Goal: Task Accomplishment & Management: Use online tool/utility

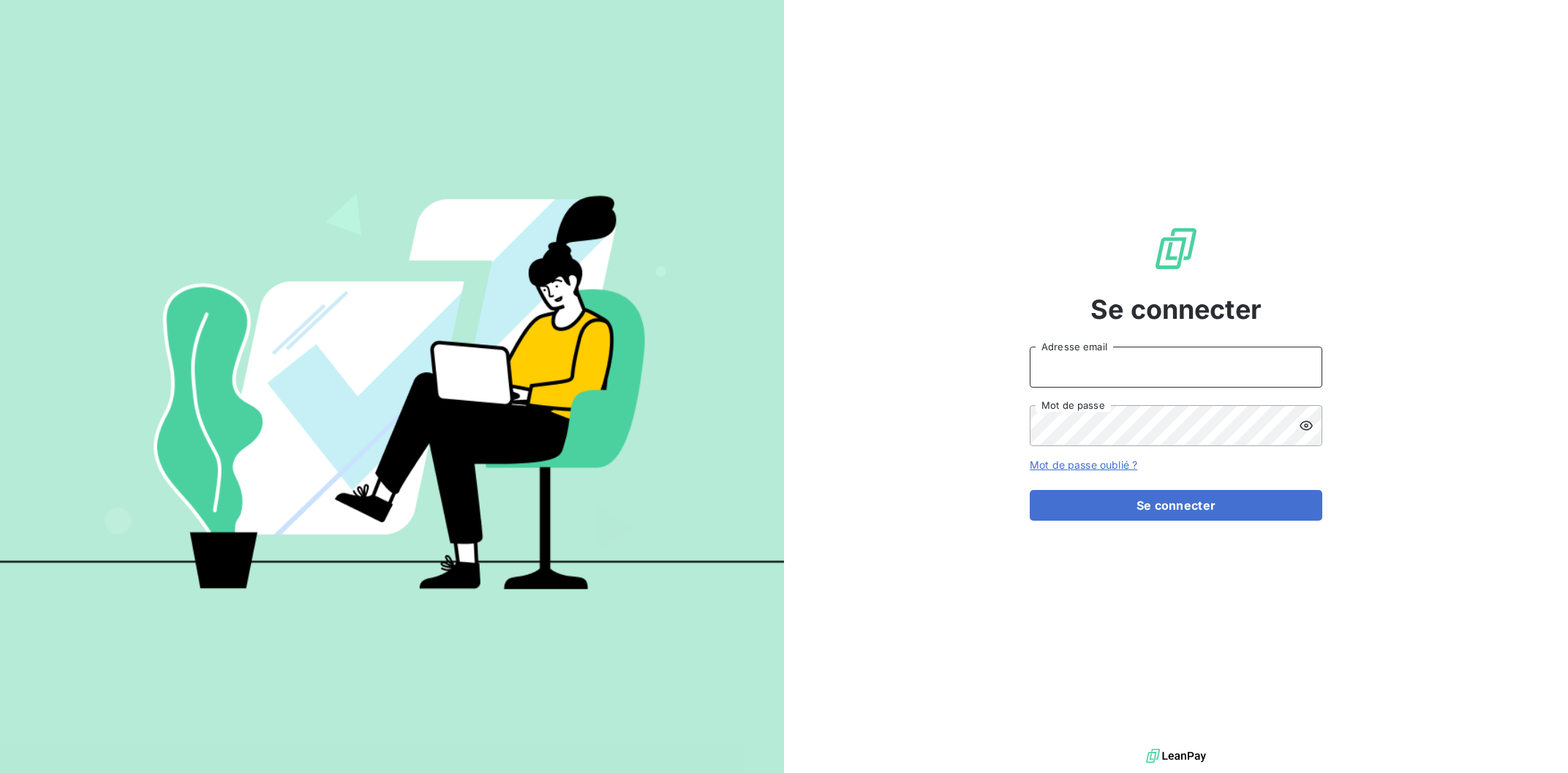
click at [1115, 364] on input "Adresse email" at bounding box center [1176, 367] width 293 height 41
type input "[EMAIL_ADDRESS][DOMAIN_NAME]"
click at [1153, 505] on button "Se connecter" at bounding box center [1176, 505] width 293 height 31
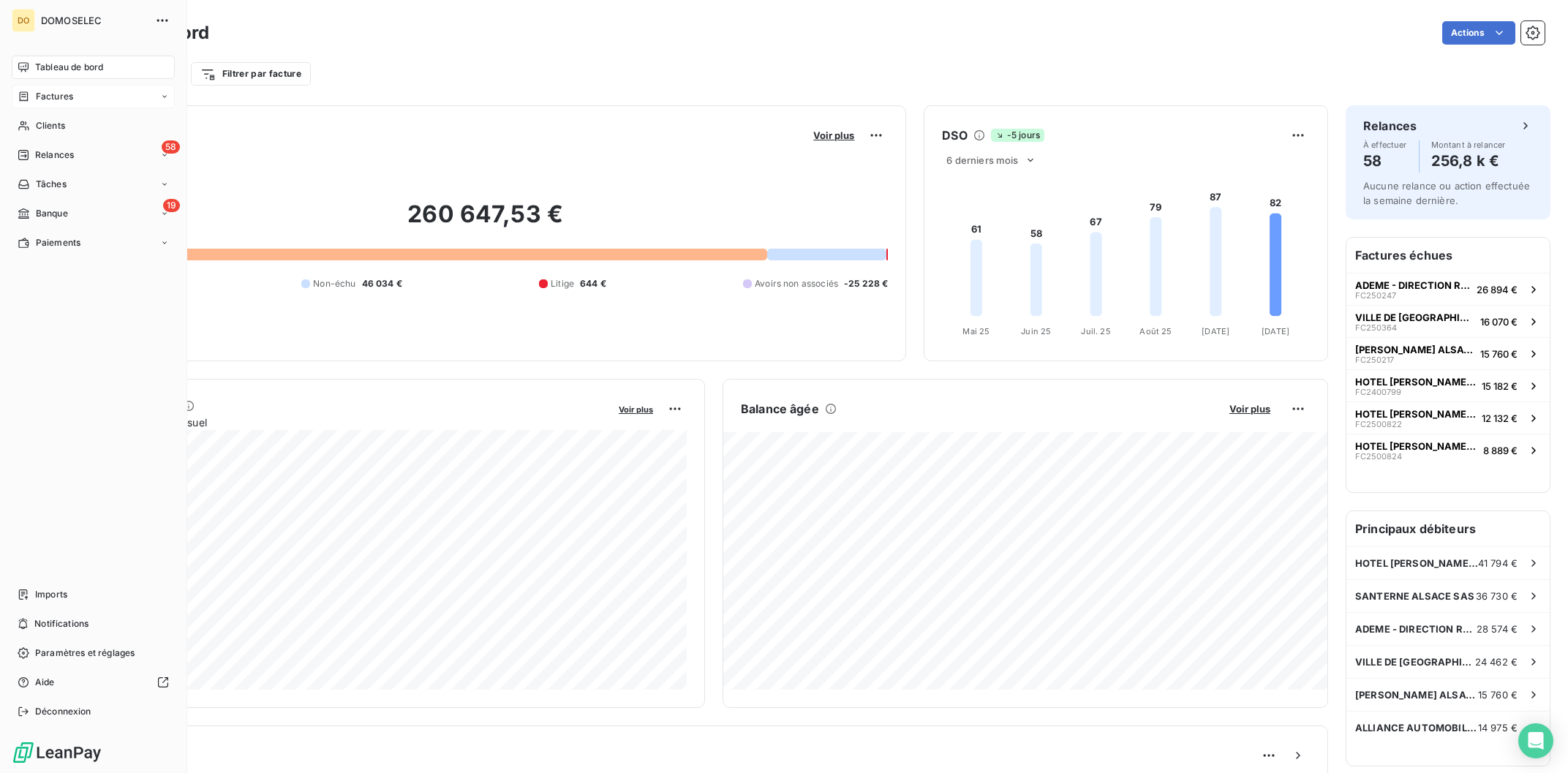
click at [84, 96] on div "Factures" at bounding box center [93, 96] width 163 height 23
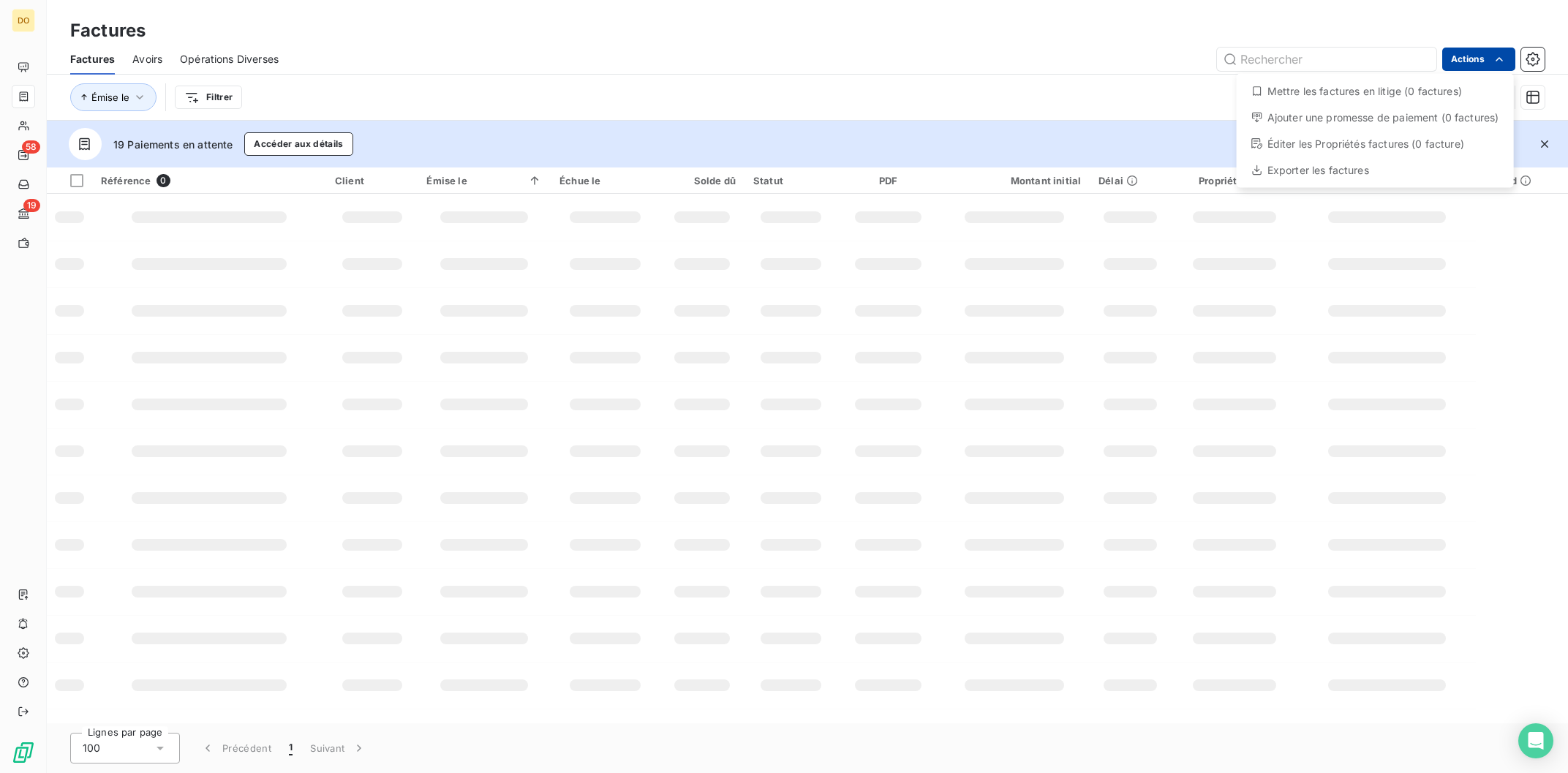
click at [1456, 57] on html "DO 58 19 Factures Factures Avoirs Opérations Diverses Actions Mettre les factur…" at bounding box center [784, 386] width 1568 height 773
click at [389, 104] on html "DO 58 19 Factures Factures Avoirs Opérations Diverses Actions Mettre les factur…" at bounding box center [784, 386] width 1568 height 773
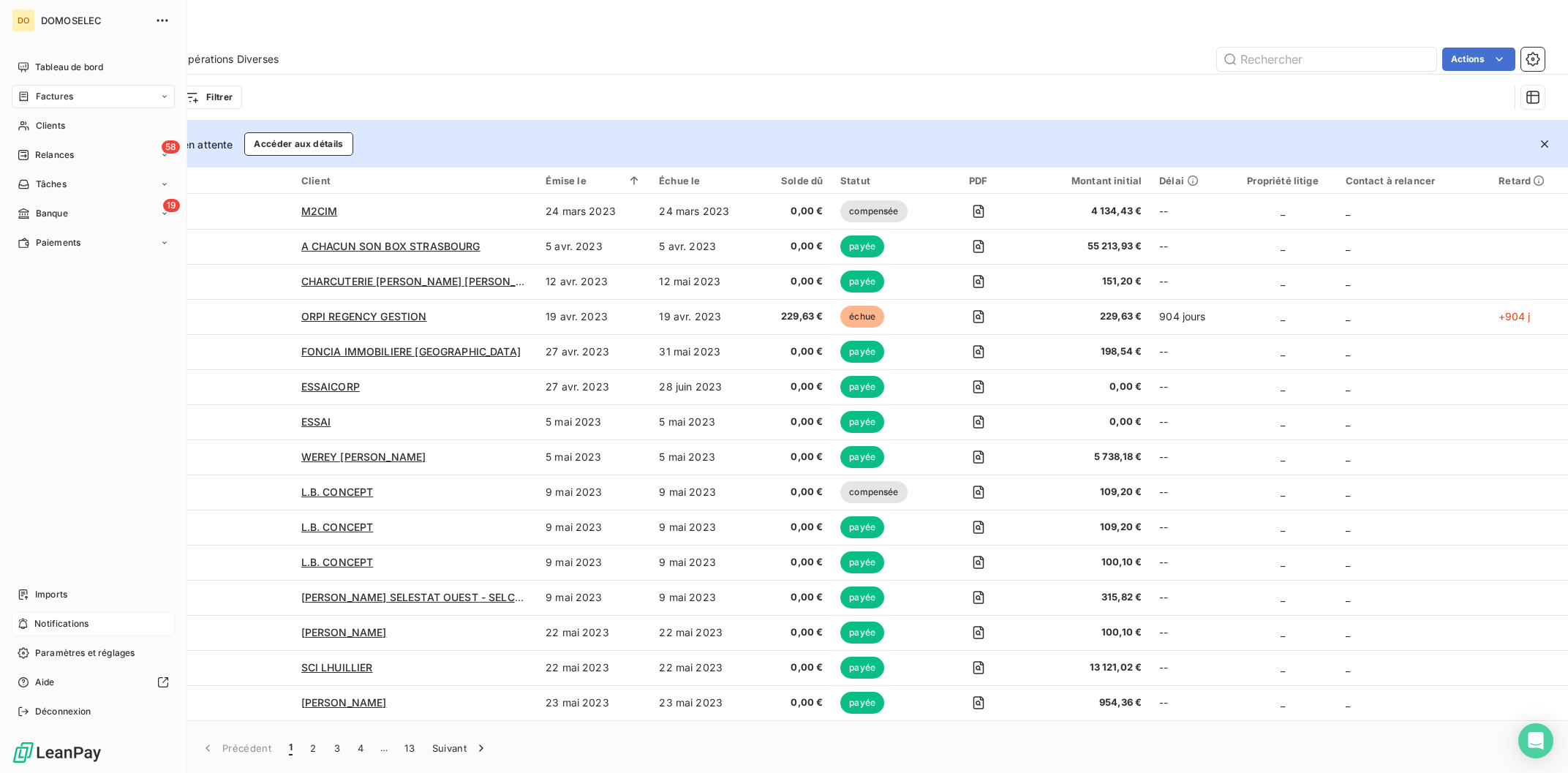
click at [37, 614] on div "Notifications" at bounding box center [93, 624] width 163 height 23
click at [35, 598] on div "Imports" at bounding box center [93, 595] width 163 height 23
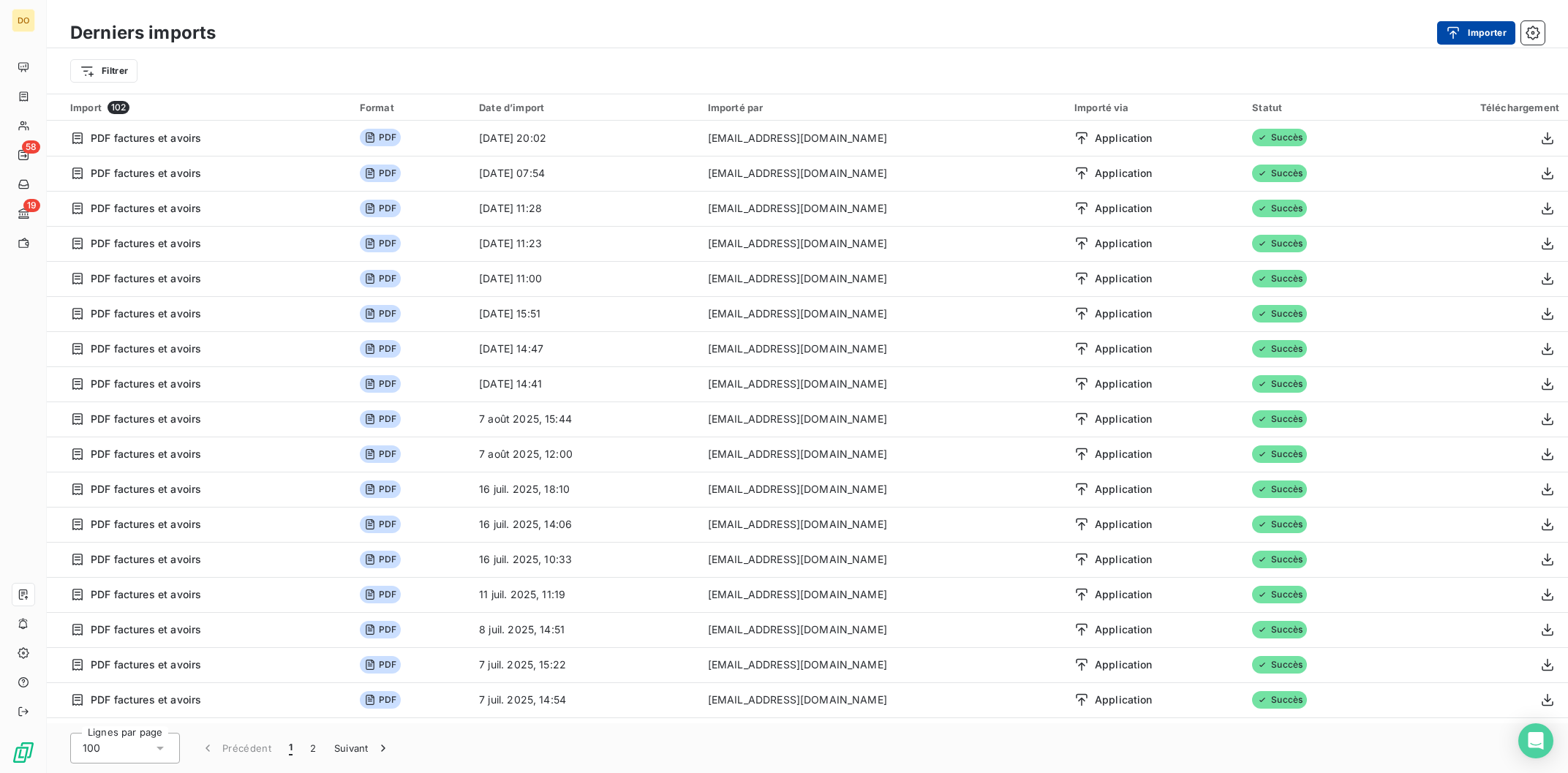
click at [1455, 34] on icon "button" at bounding box center [1454, 32] width 12 height 13
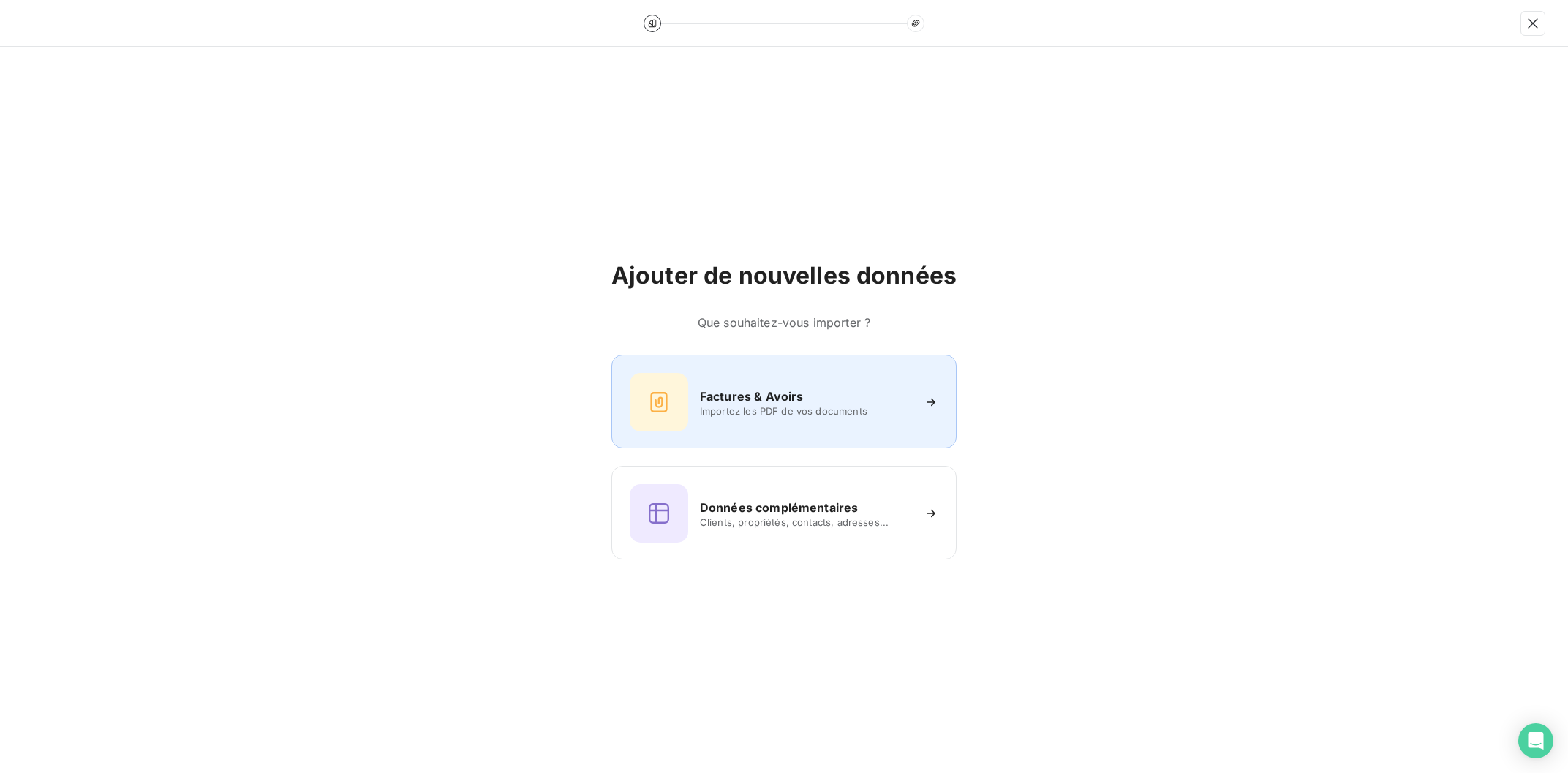
click at [752, 382] on div "Factures & Avoirs Importez les PDF de vos documents" at bounding box center [784, 403] width 308 height 59
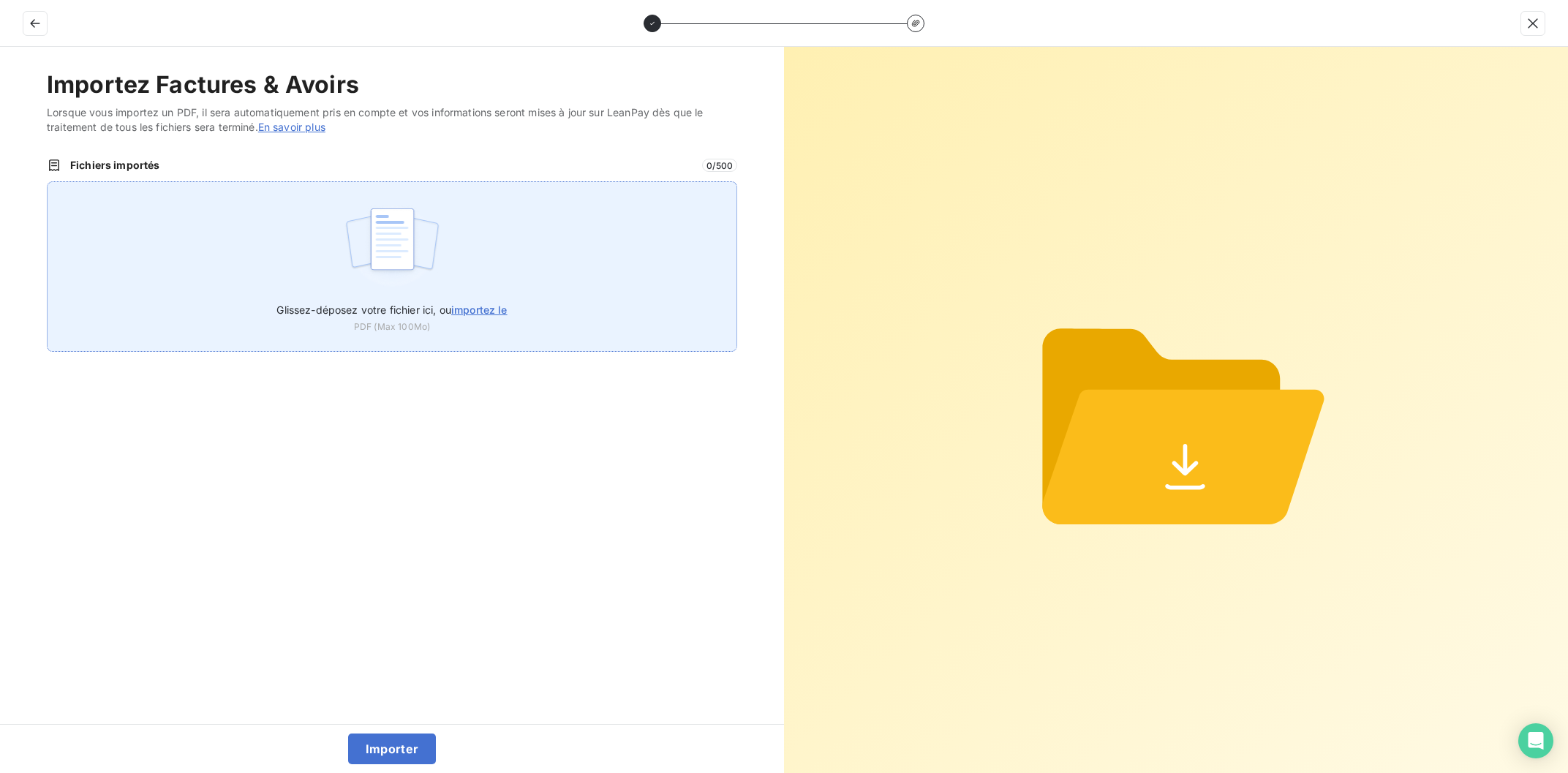
click at [453, 299] on label "Glissez-déposez votre fichier ici, ou importez le" at bounding box center [391, 307] width 230 height 27
click at [47, 182] on input "Glissez-déposez votre fichier ici, ou importez le" at bounding box center [47, 181] width 1 height 1
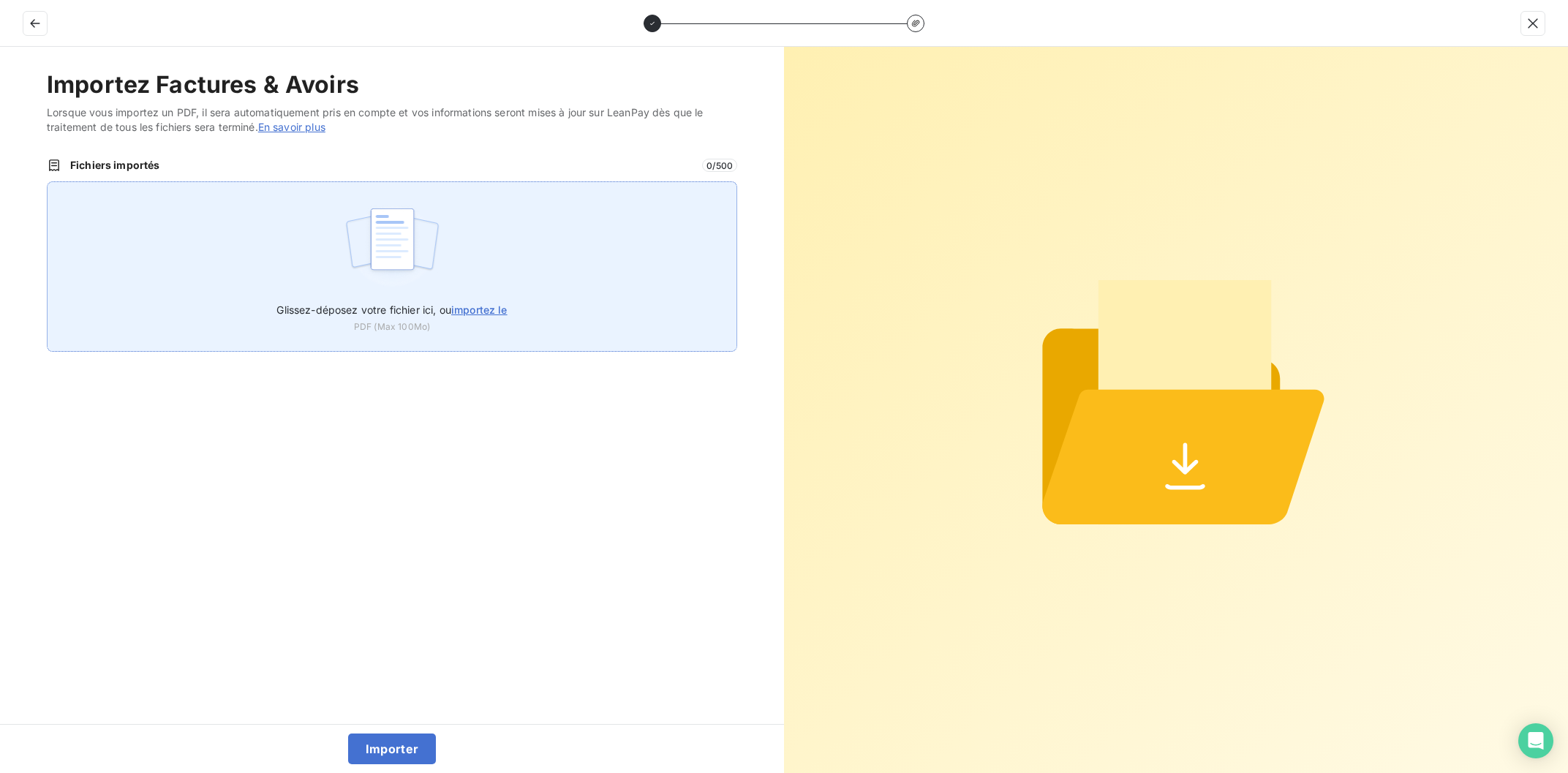
type input "C:\fakepath\Facture FC250293 - 12 DONON - ELECTRICITE ET VMC - V3 - [PERSON_NAM…"
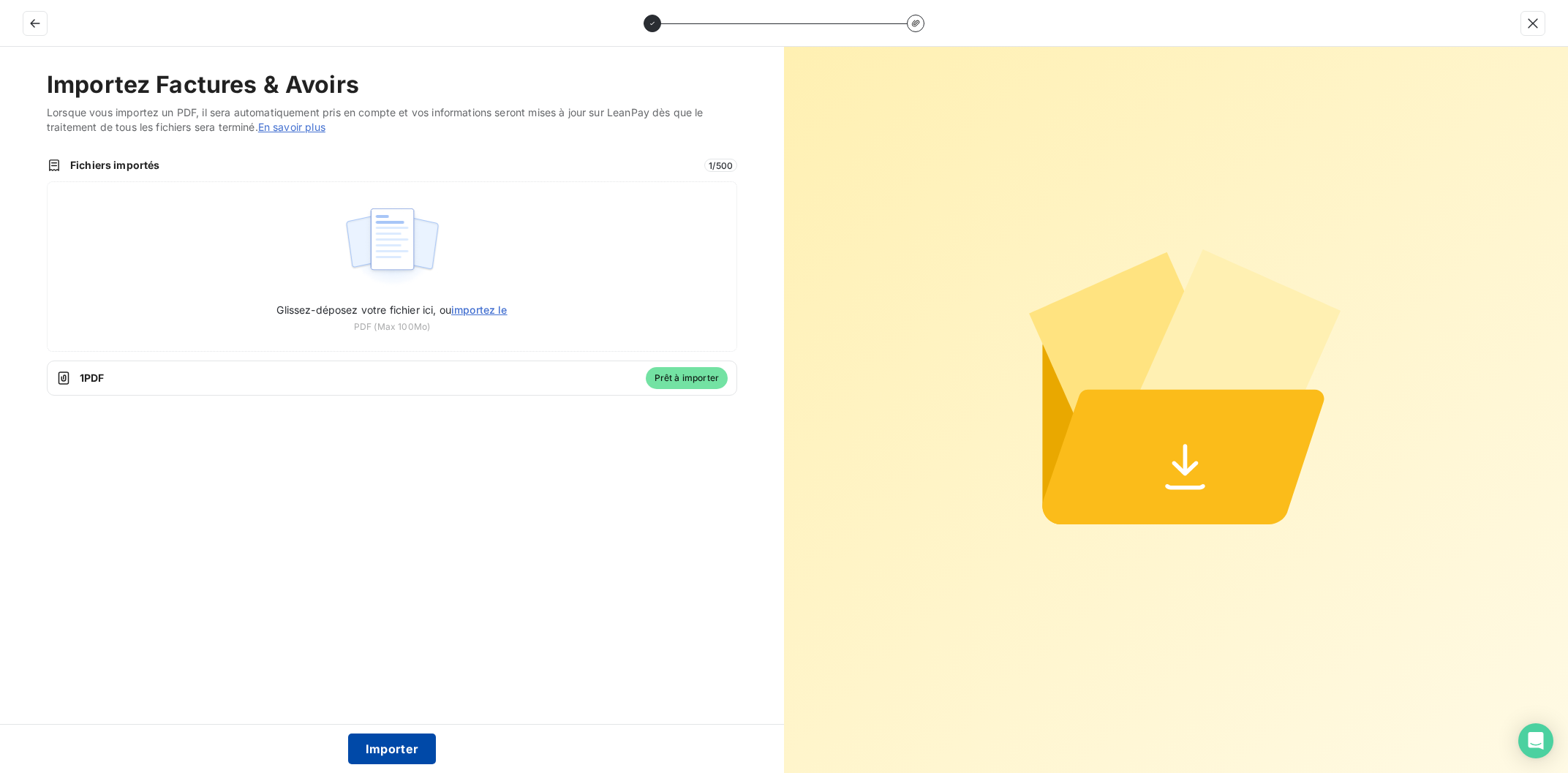
click at [397, 738] on button "Importer" at bounding box center [393, 749] width 89 height 31
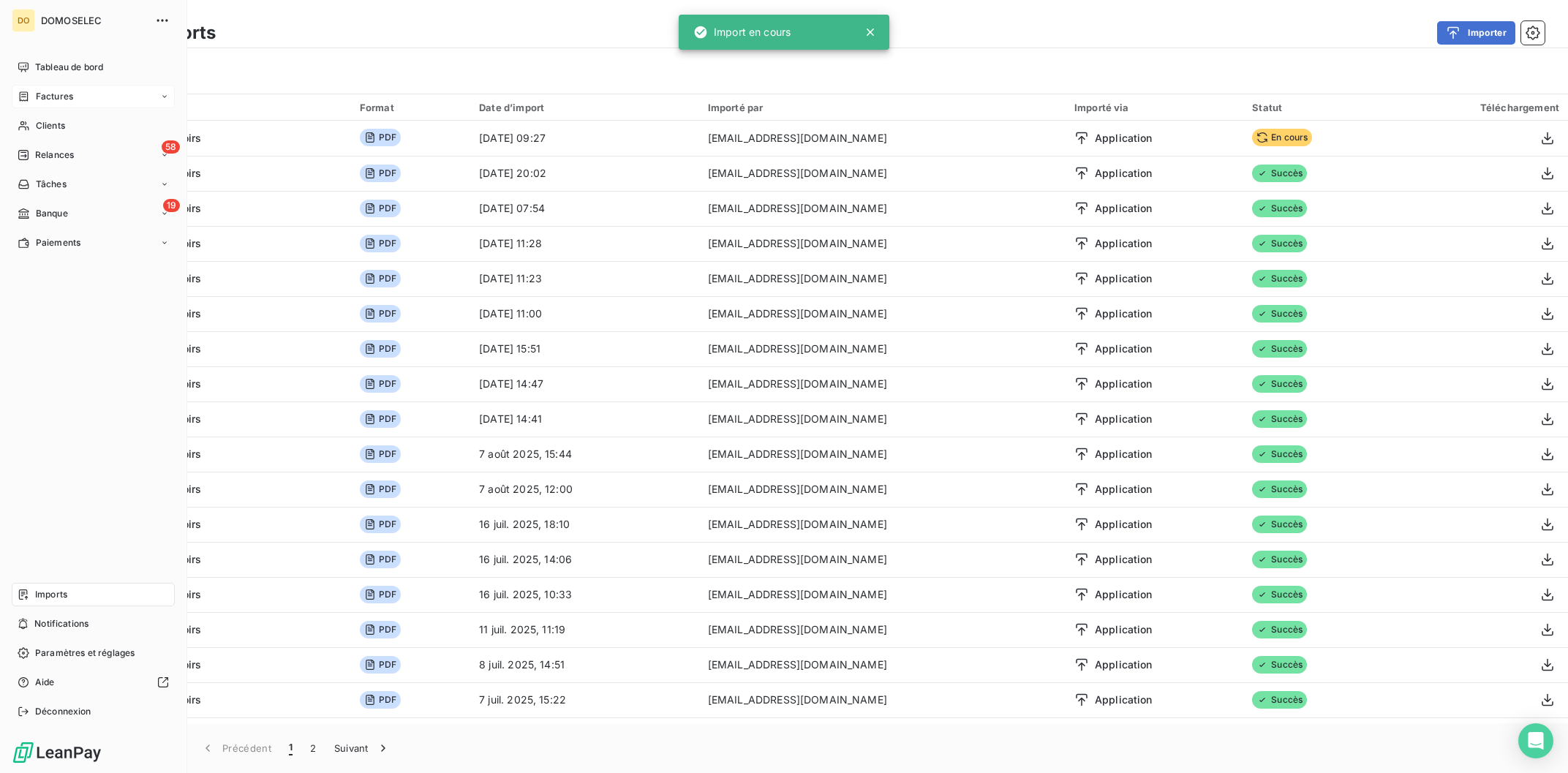
click at [63, 101] on span "Factures" at bounding box center [55, 96] width 38 height 13
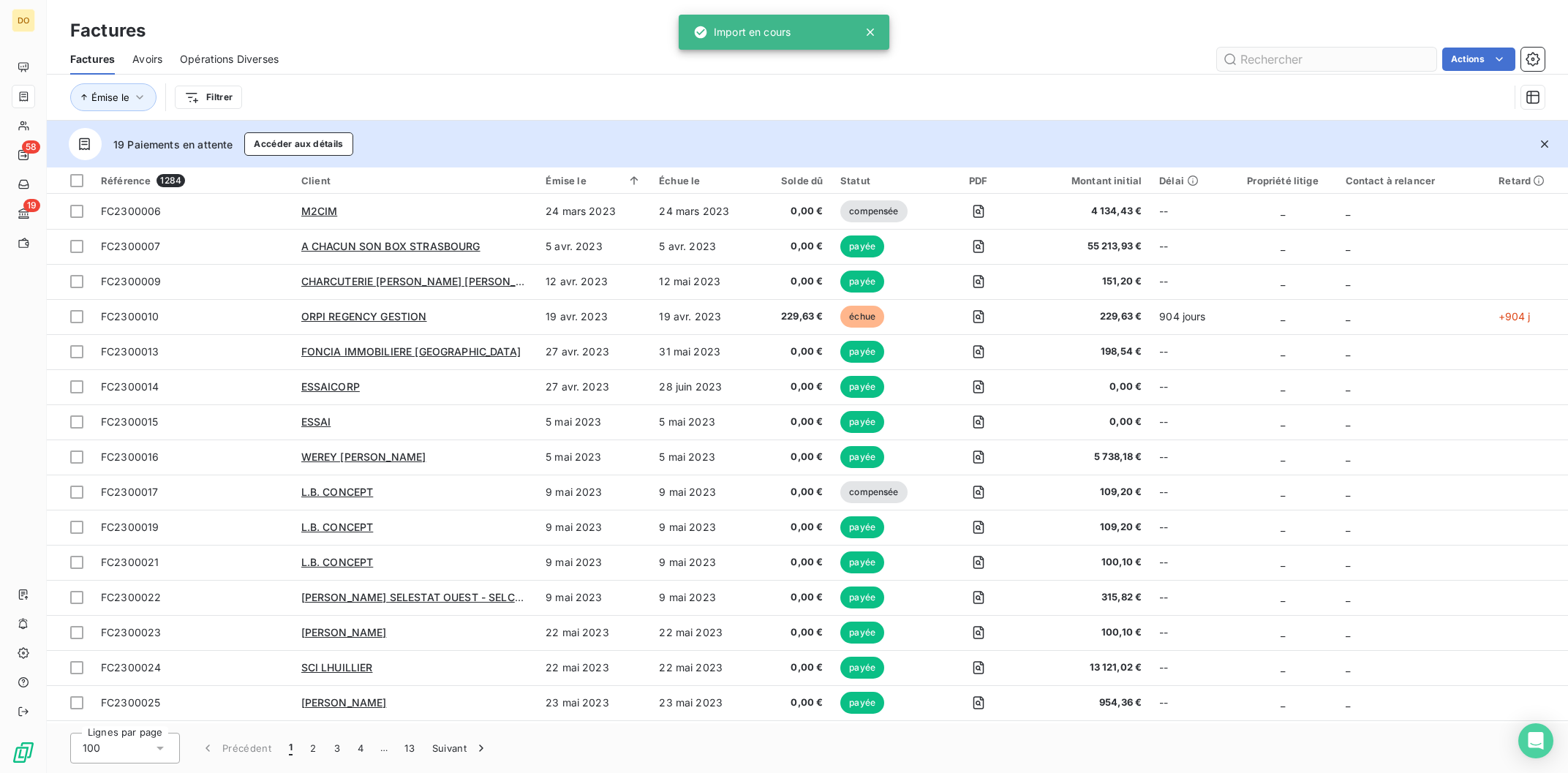
click at [1295, 64] on input "text" at bounding box center [1326, 59] width 220 height 23
type input "CADE"
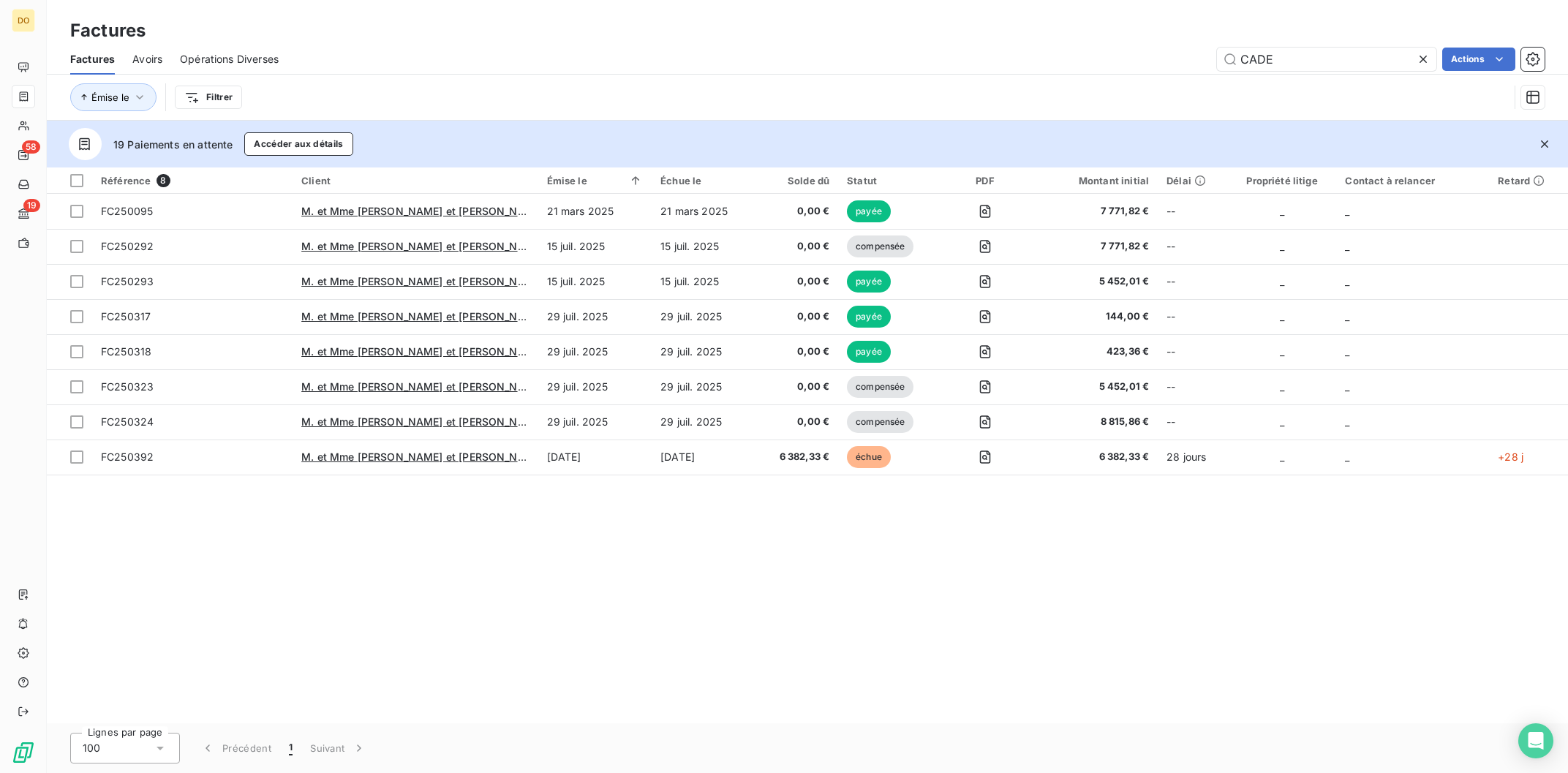
click at [144, 57] on span "Avoirs" at bounding box center [147, 59] width 30 height 14
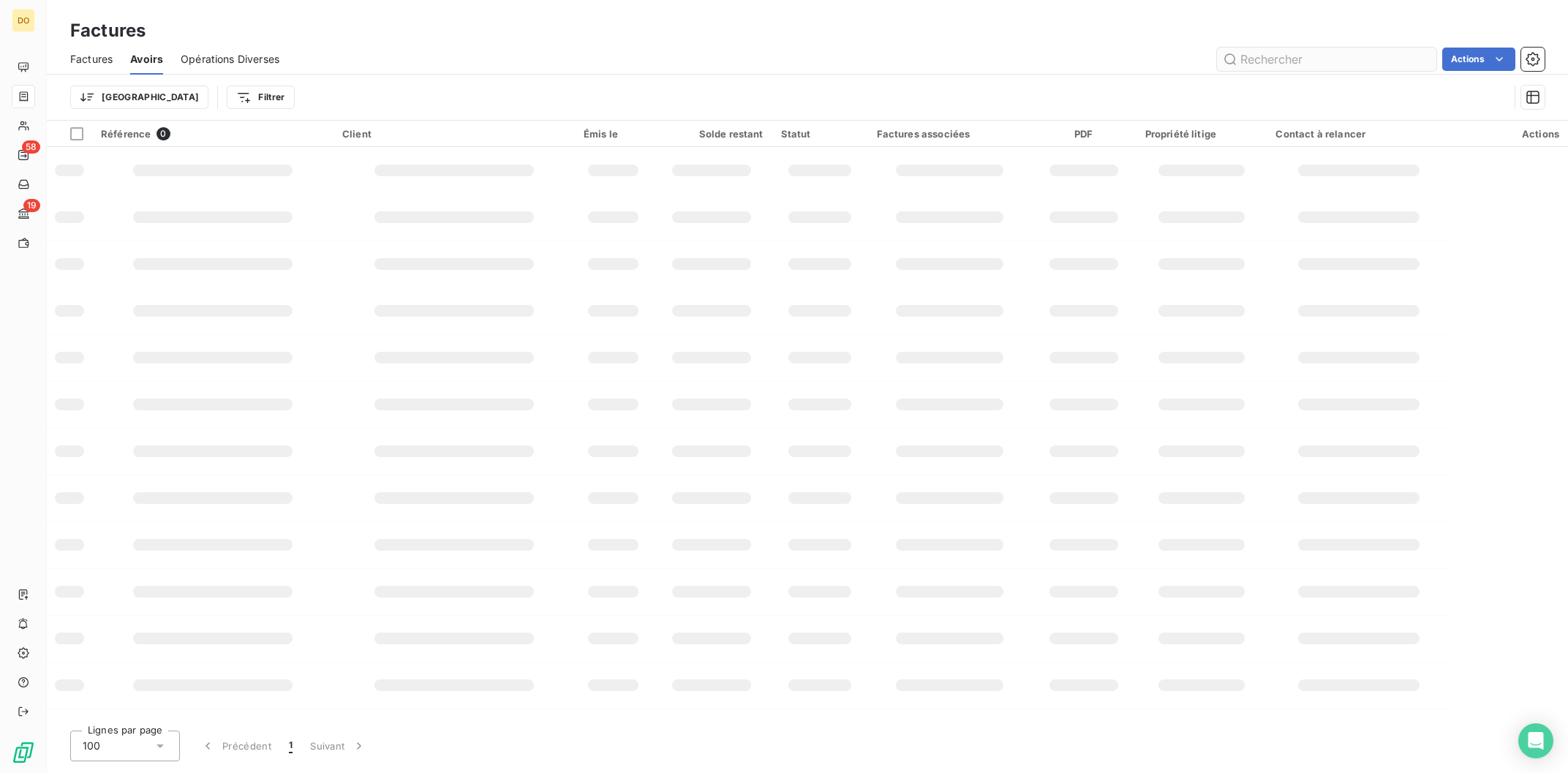
click at [1282, 50] on input "text" at bounding box center [1326, 59] width 220 height 23
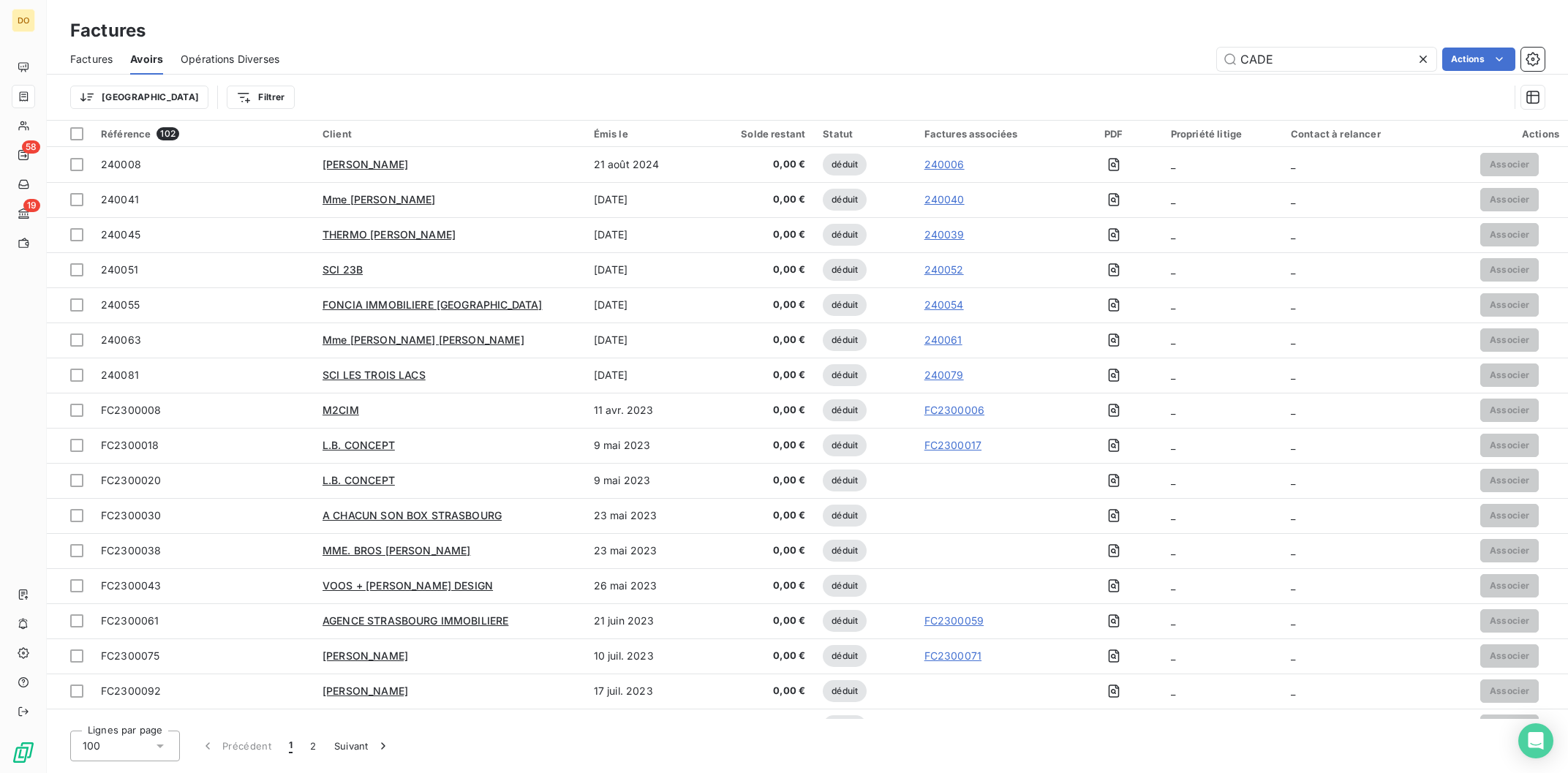
type input "CADE"
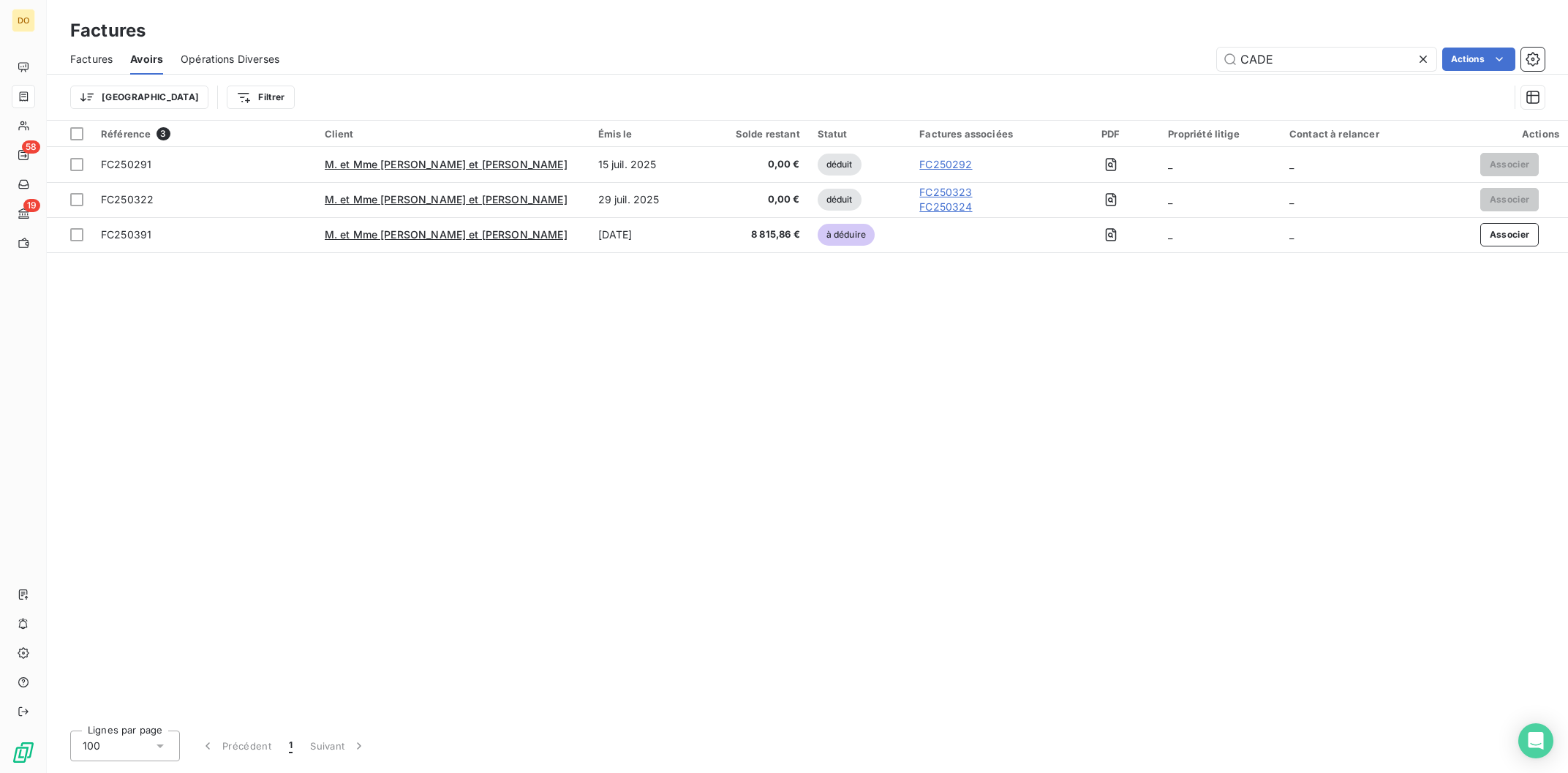
click at [92, 60] on span "Factures" at bounding box center [91, 59] width 42 height 14
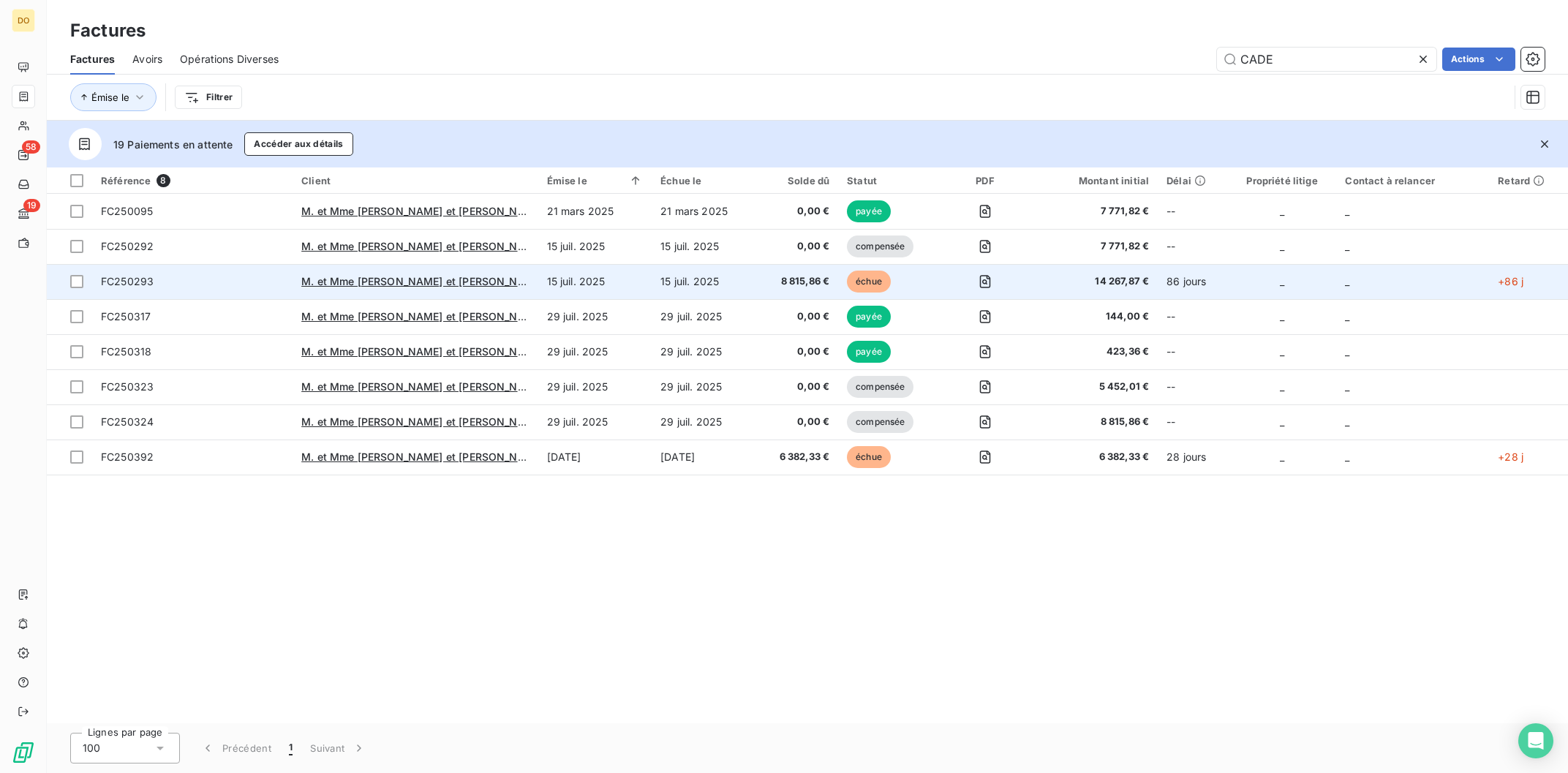
click at [1063, 289] on td "14 267,87 €" at bounding box center [1094, 282] width 129 height 35
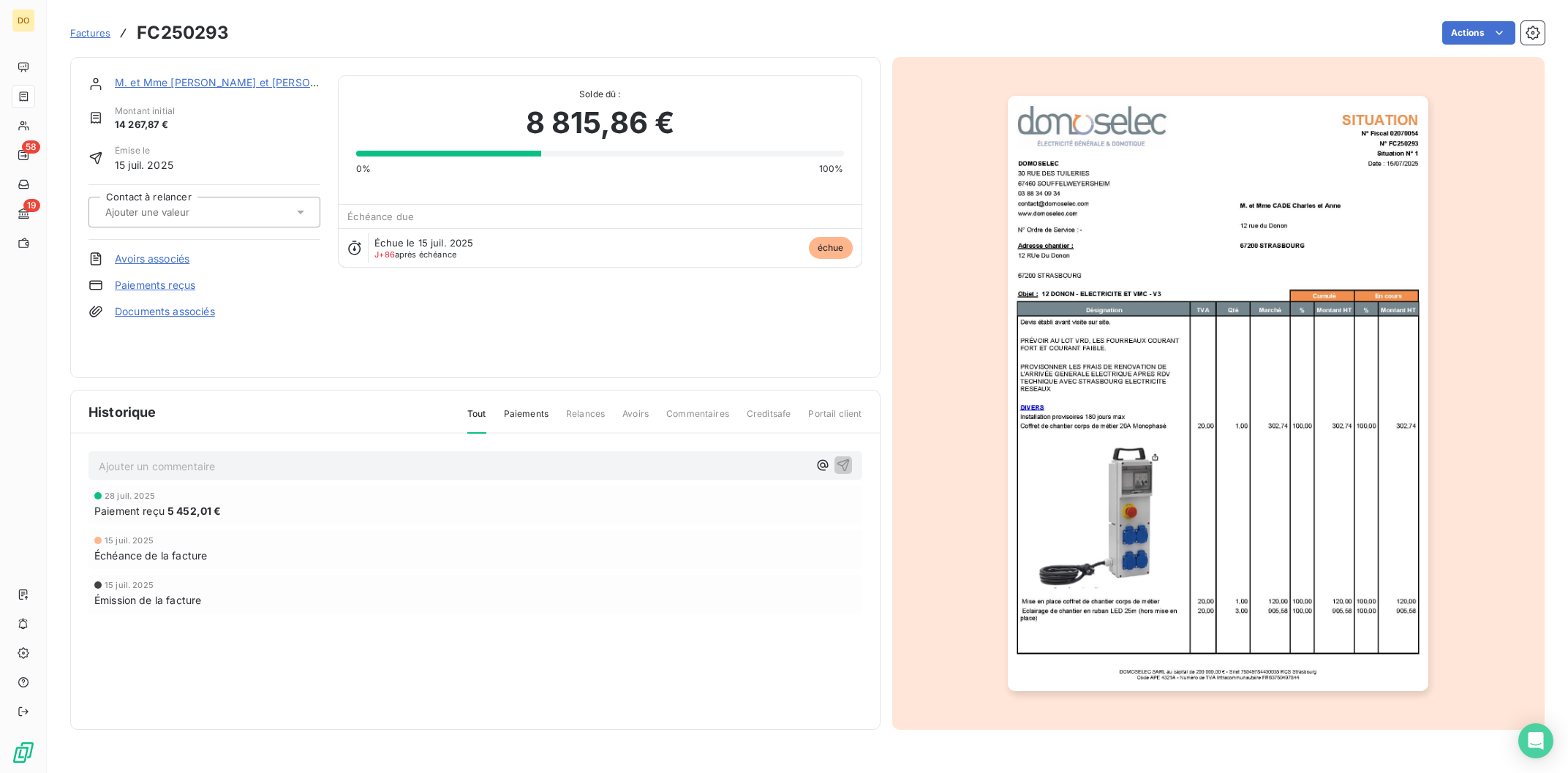
click at [144, 260] on link "Avoirs associés" at bounding box center [152, 258] width 74 height 14
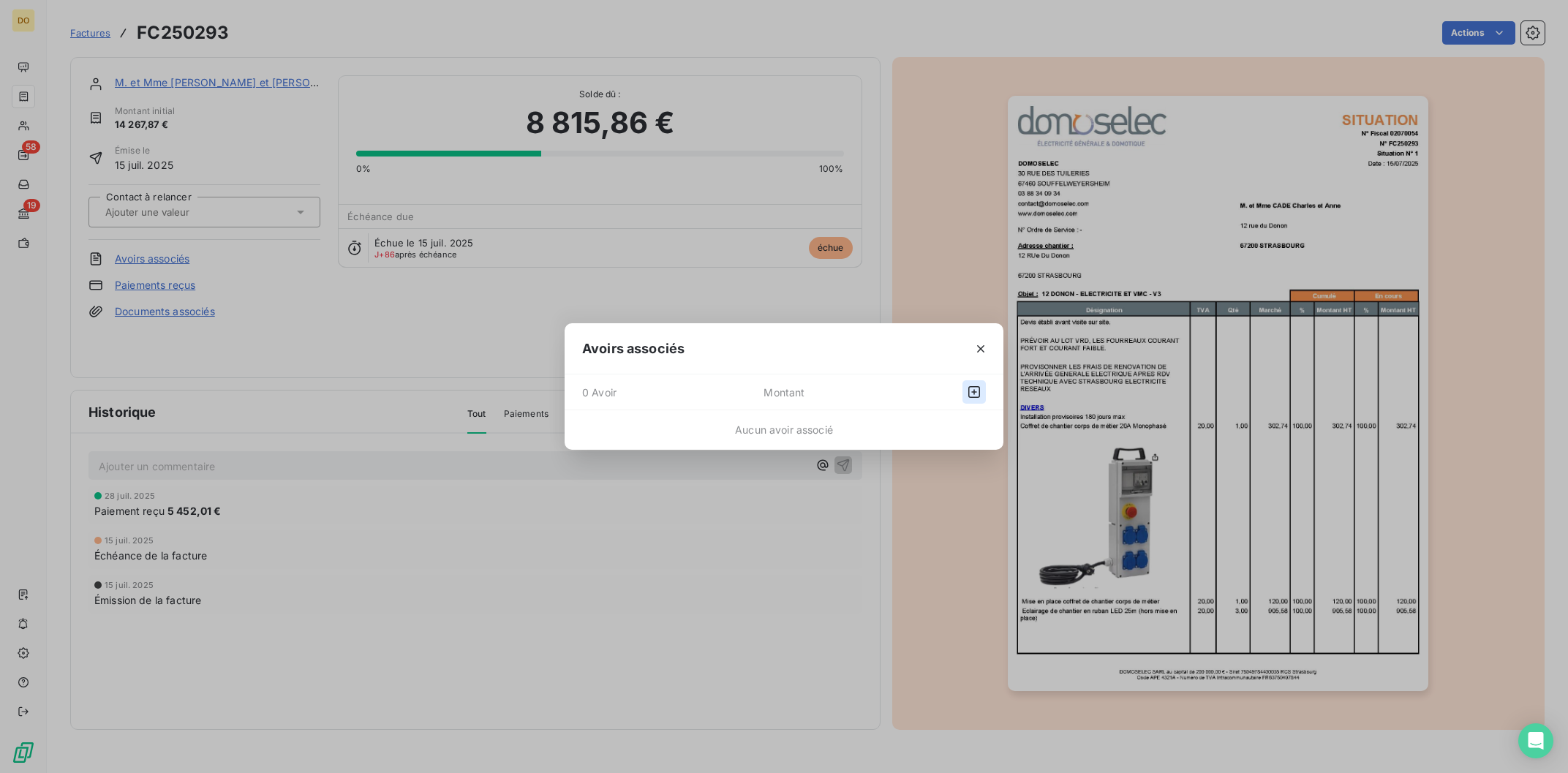
click at [980, 397] on icon "button" at bounding box center [974, 391] width 14 height 14
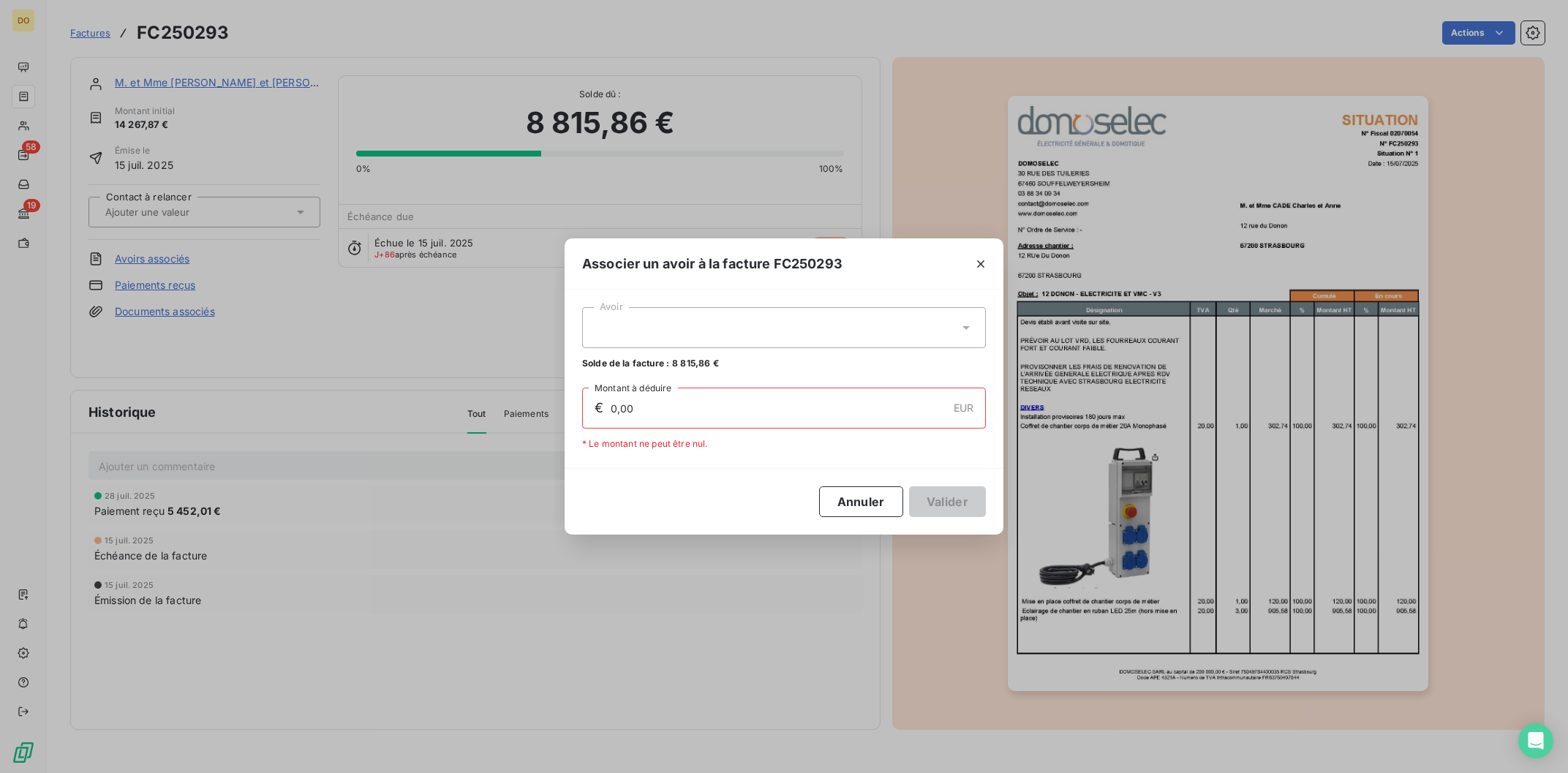
click at [741, 411] on input "0,00" at bounding box center [778, 408] width 338 height 39
click at [771, 317] on div at bounding box center [784, 327] width 404 height 41
click at [774, 370] on div "FC250391 8 815,86 €" at bounding box center [783, 364] width 386 height 14
type input "8 815,86"
click at [960, 498] on button "Valider" at bounding box center [947, 501] width 77 height 31
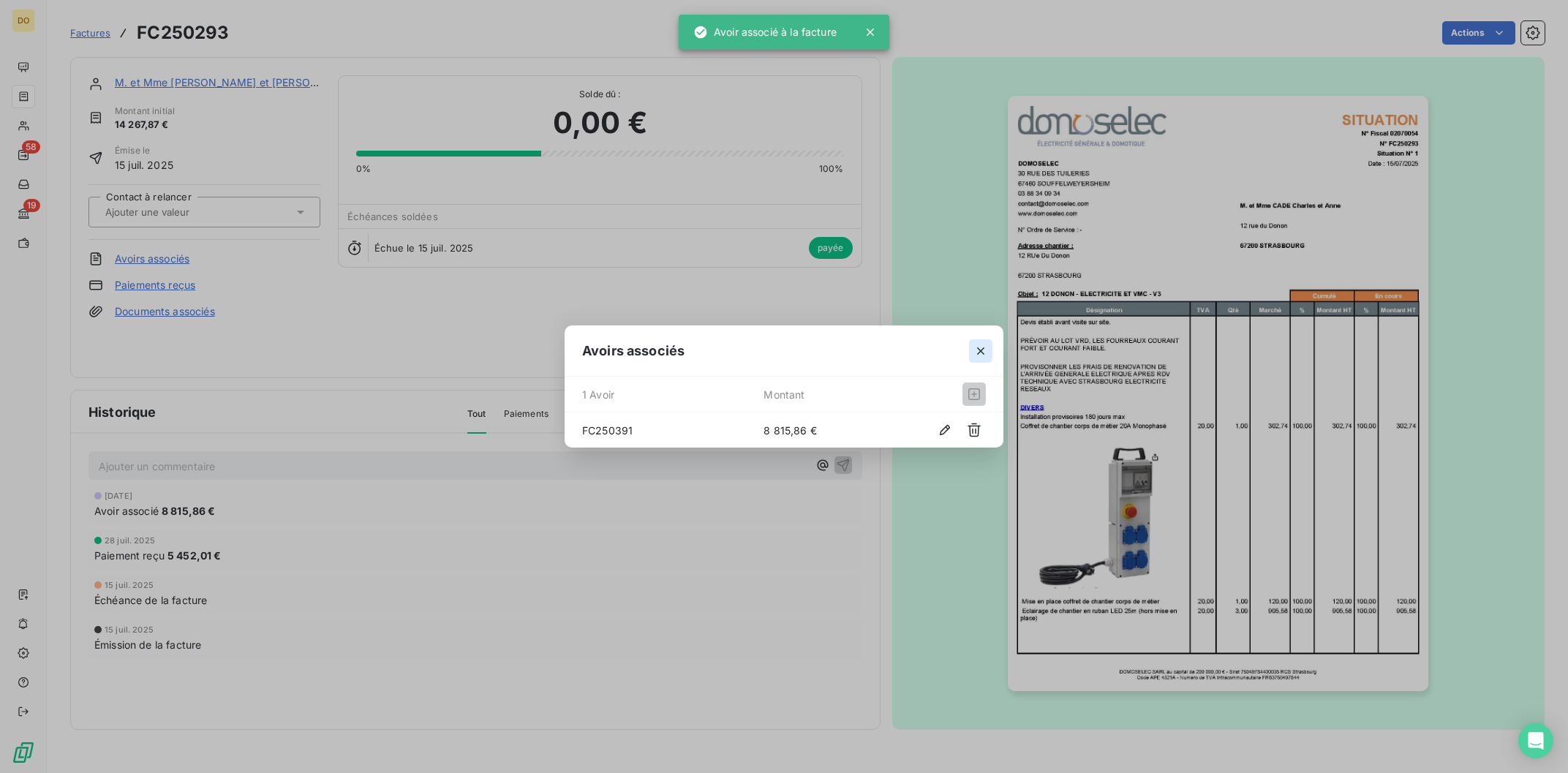
click at [976, 349] on icon "button" at bounding box center [980, 351] width 14 height 14
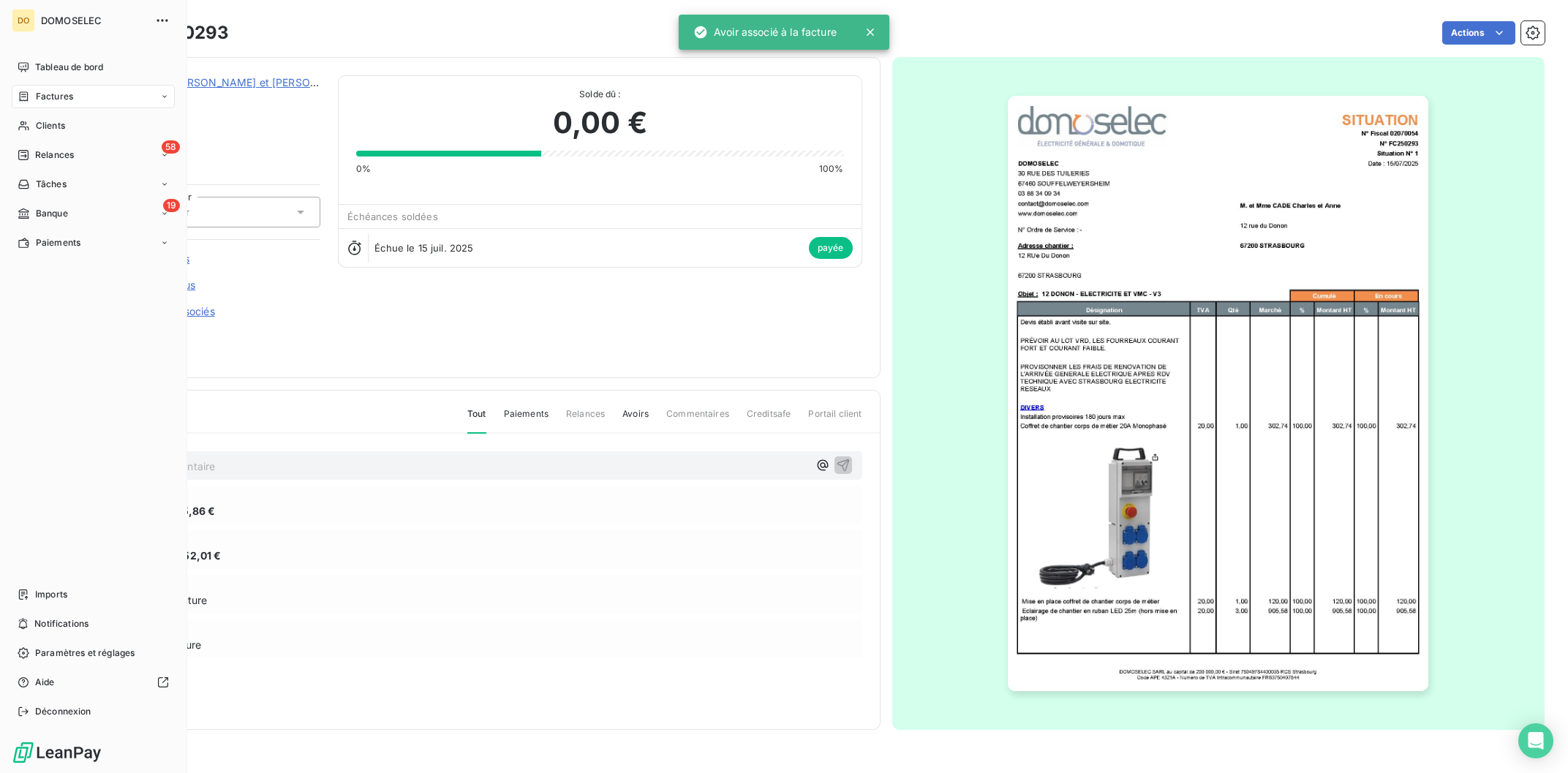
click at [72, 35] on div "DO DOMOSELEC Tableau de bord Factures Clients 58 Relances Tâches 19 Banque Paie…" at bounding box center [93, 386] width 187 height 773
click at [91, 188] on div "Tâches" at bounding box center [93, 184] width 163 height 23
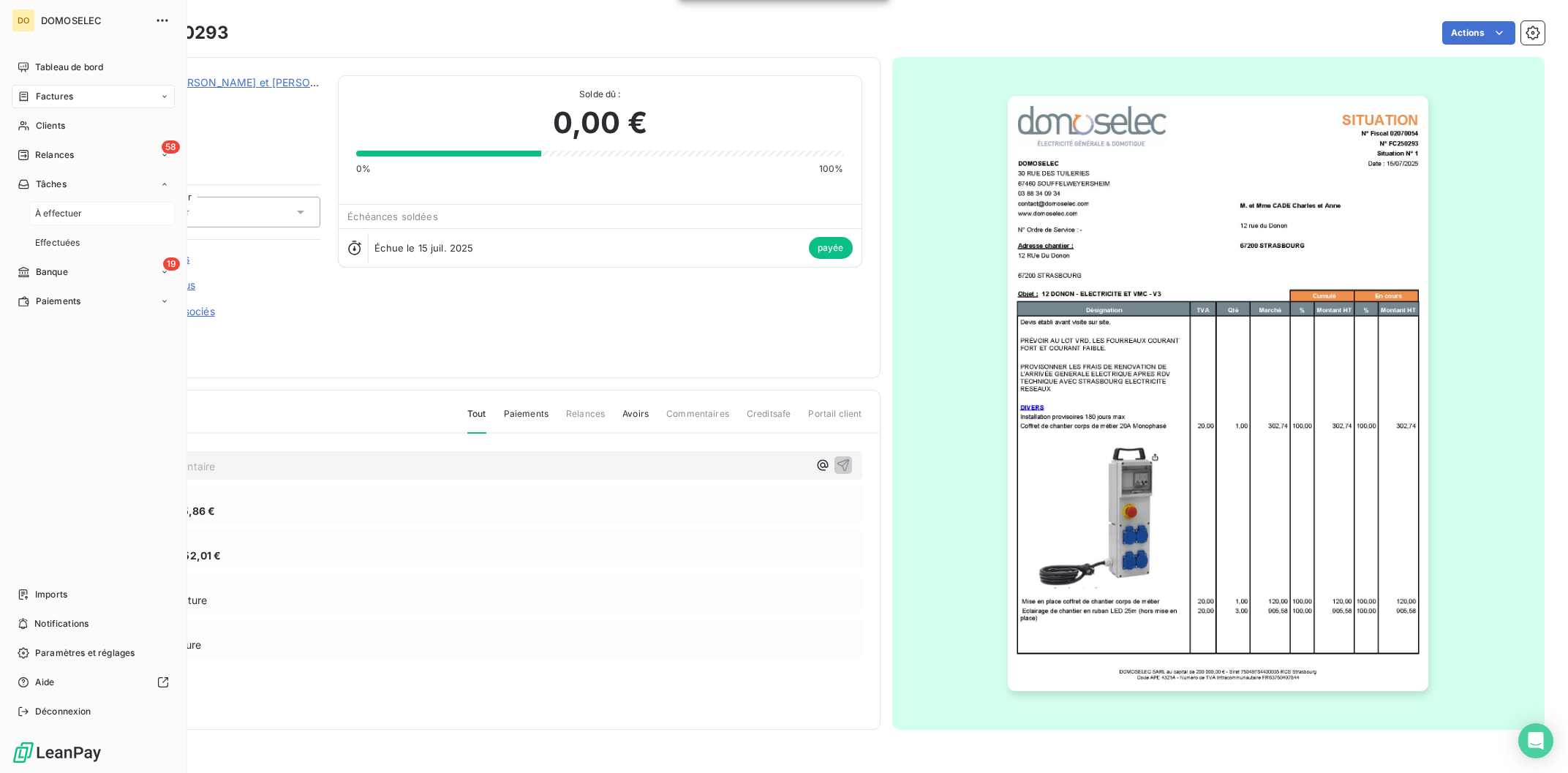
click at [81, 203] on div "À effectuer" at bounding box center [102, 213] width 145 height 23
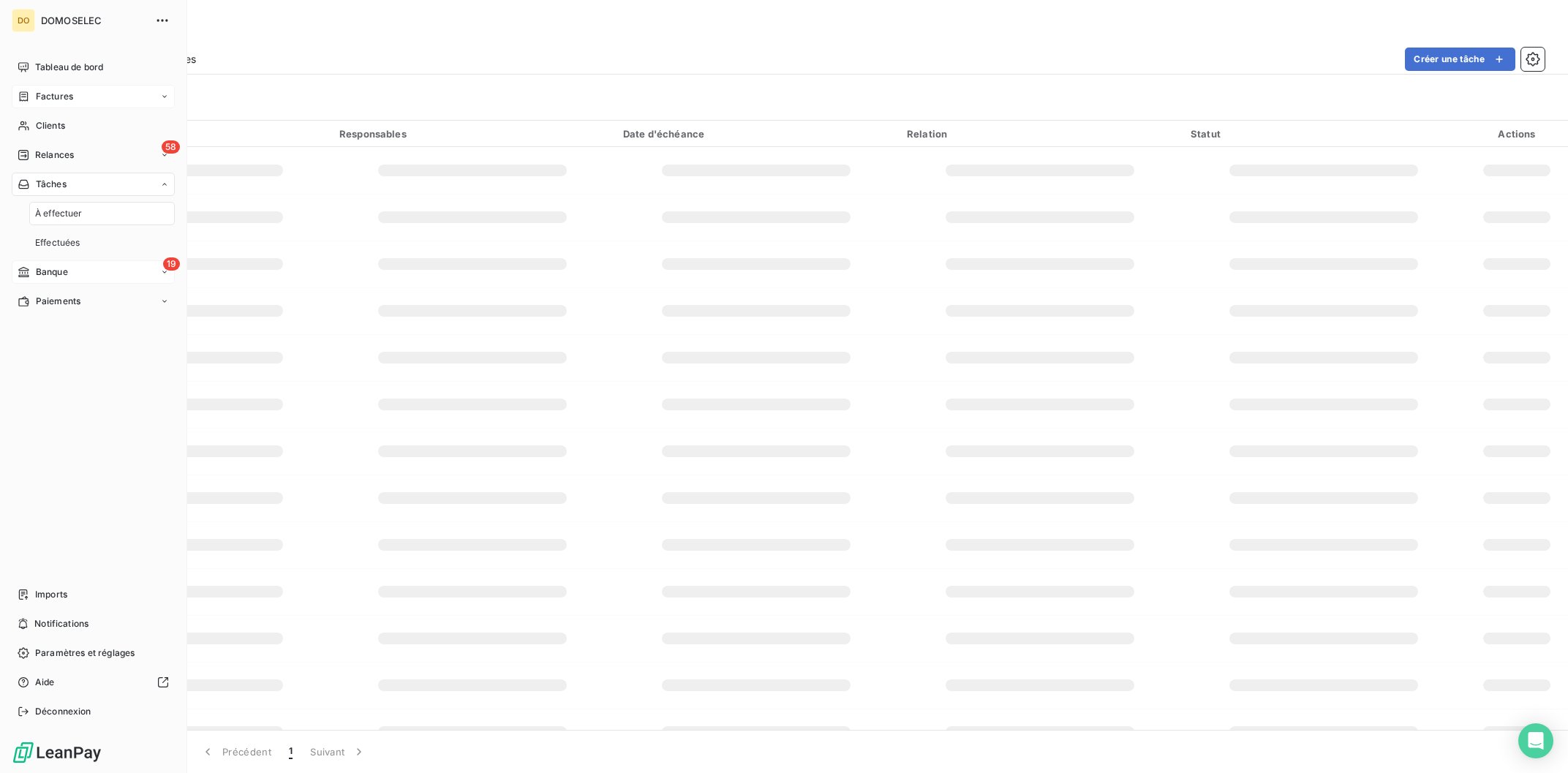
click at [90, 275] on div "19 Banque" at bounding box center [93, 272] width 163 height 23
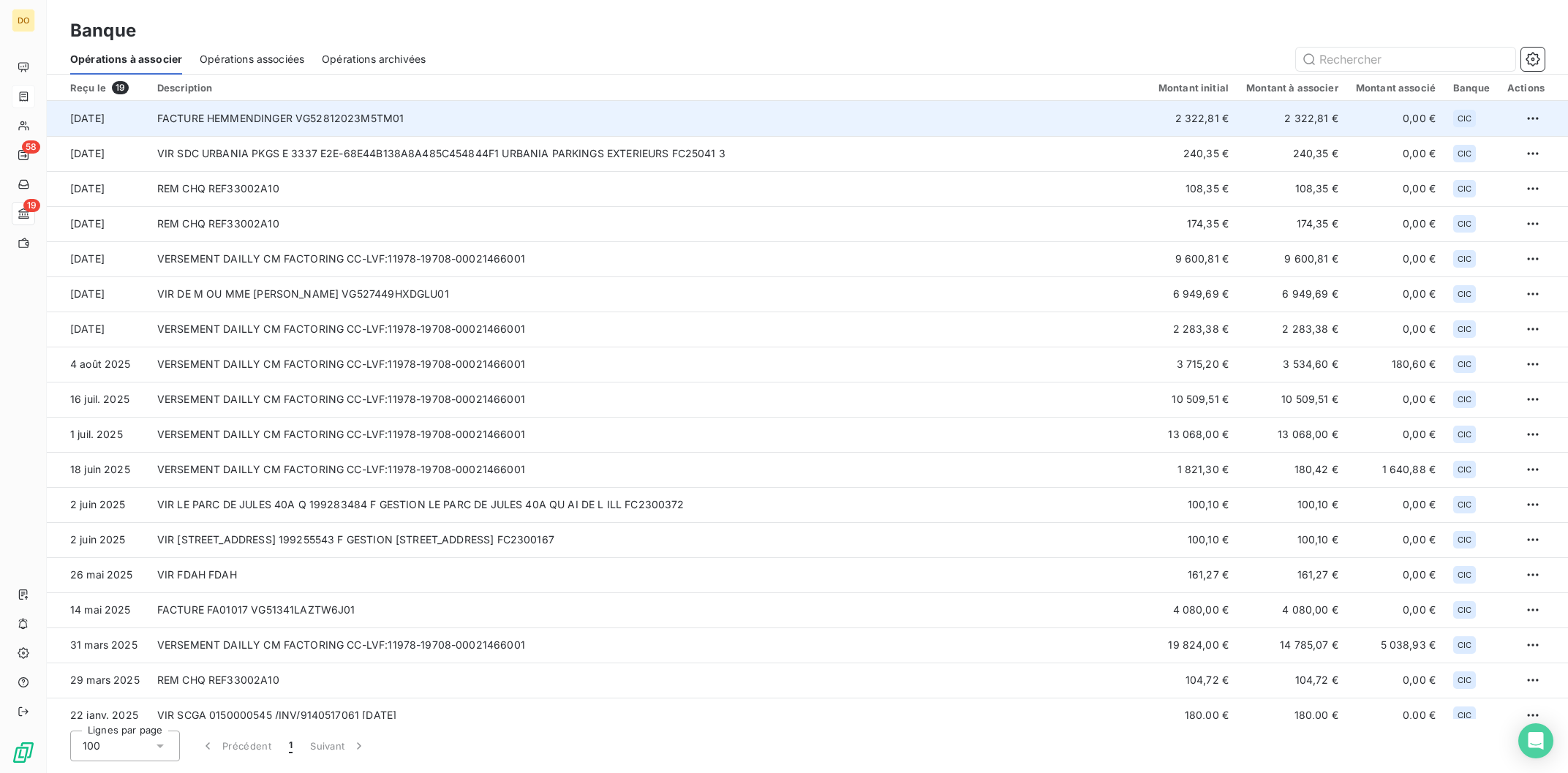
click at [349, 111] on td "FACTURE HEMMENDINGER VG52812023M5TM01" at bounding box center [649, 118] width 1001 height 35
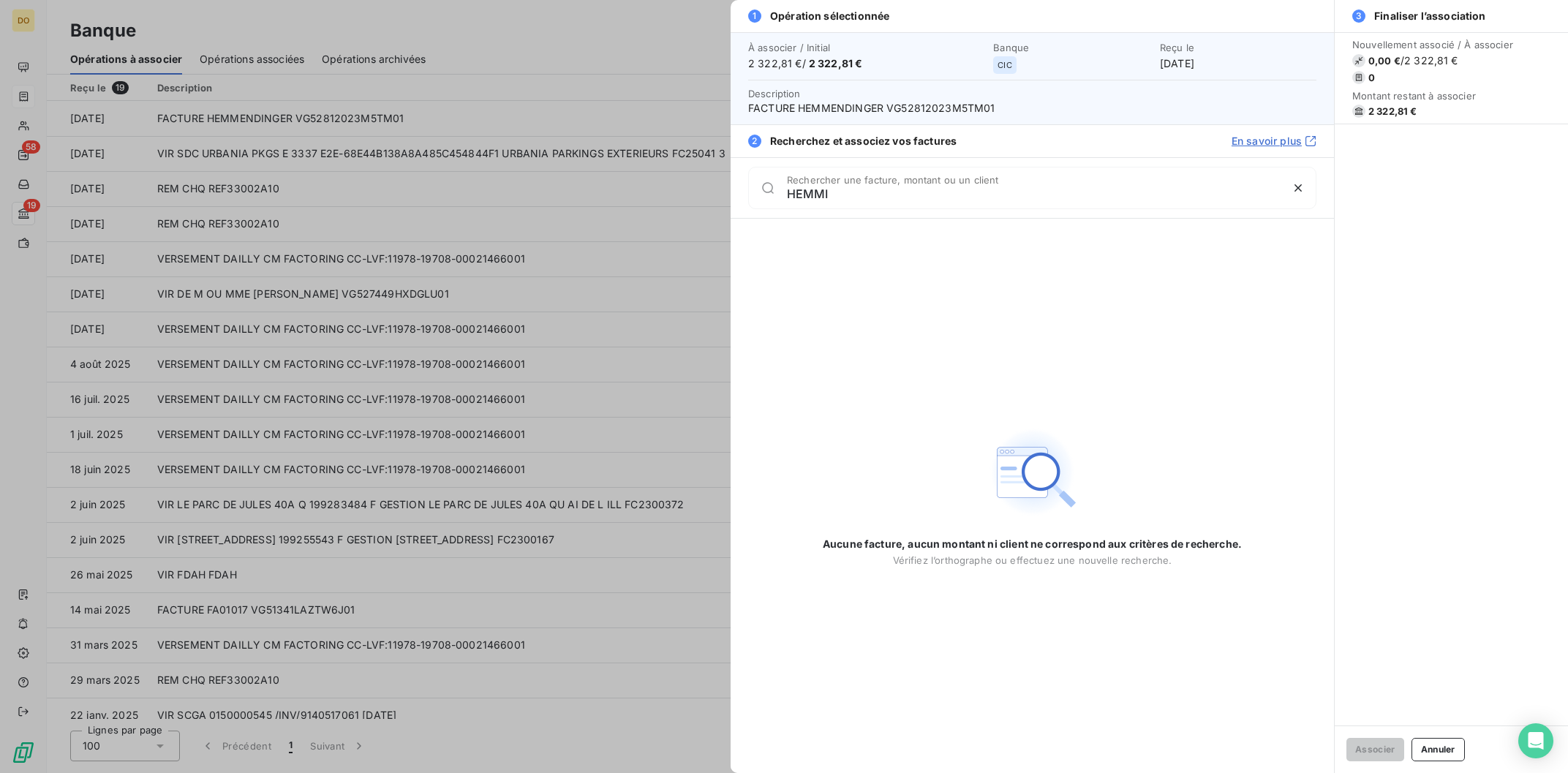
type input "HEMMIN"
drag, startPoint x: 883, startPoint y: 200, endPoint x: 435, endPoint y: 198, distance: 448.0
click at [787, 200] on input "HEMMIN" at bounding box center [1034, 193] width 494 height 14
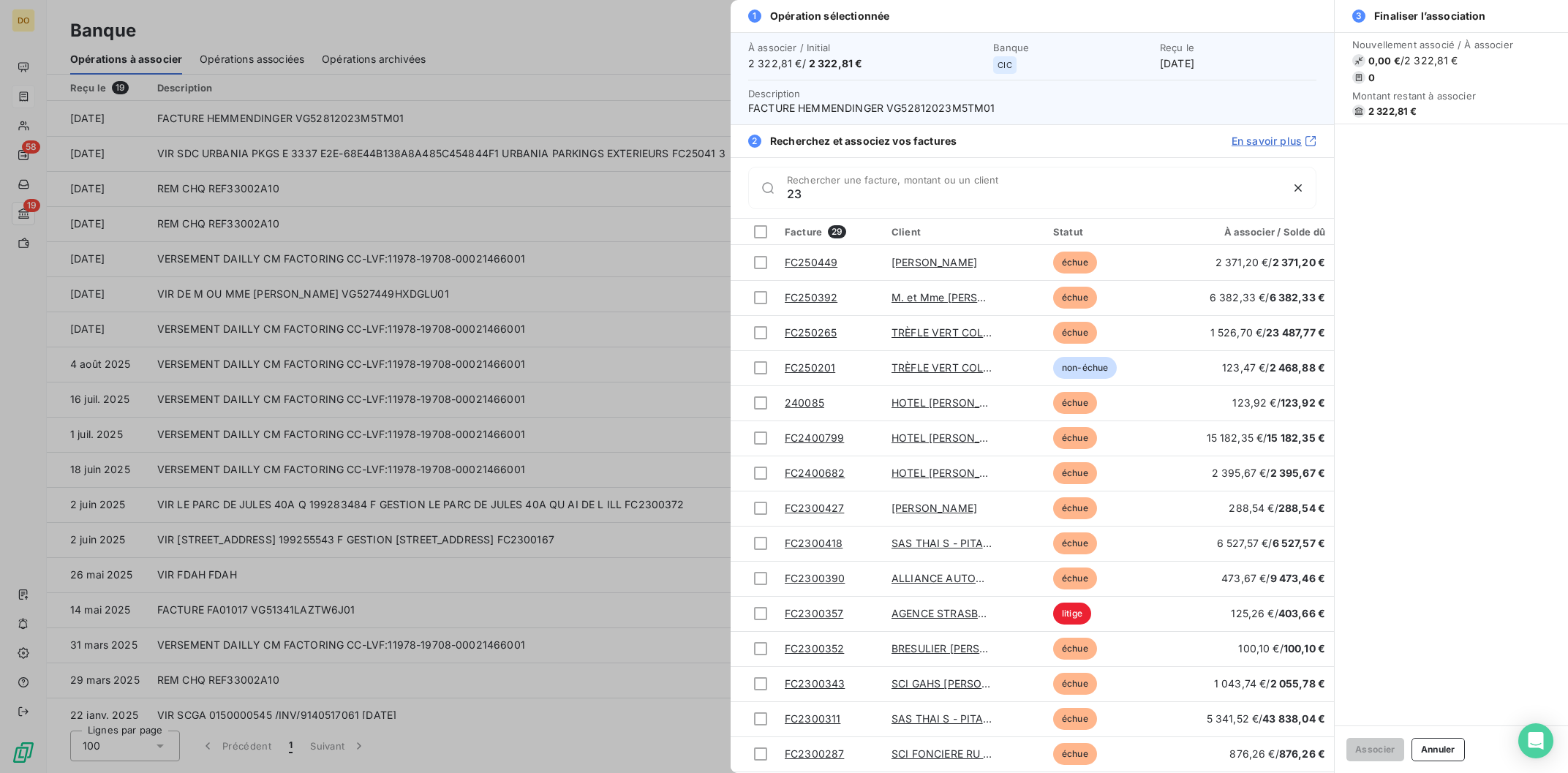
type input "2"
